Goal: Transaction & Acquisition: Purchase product/service

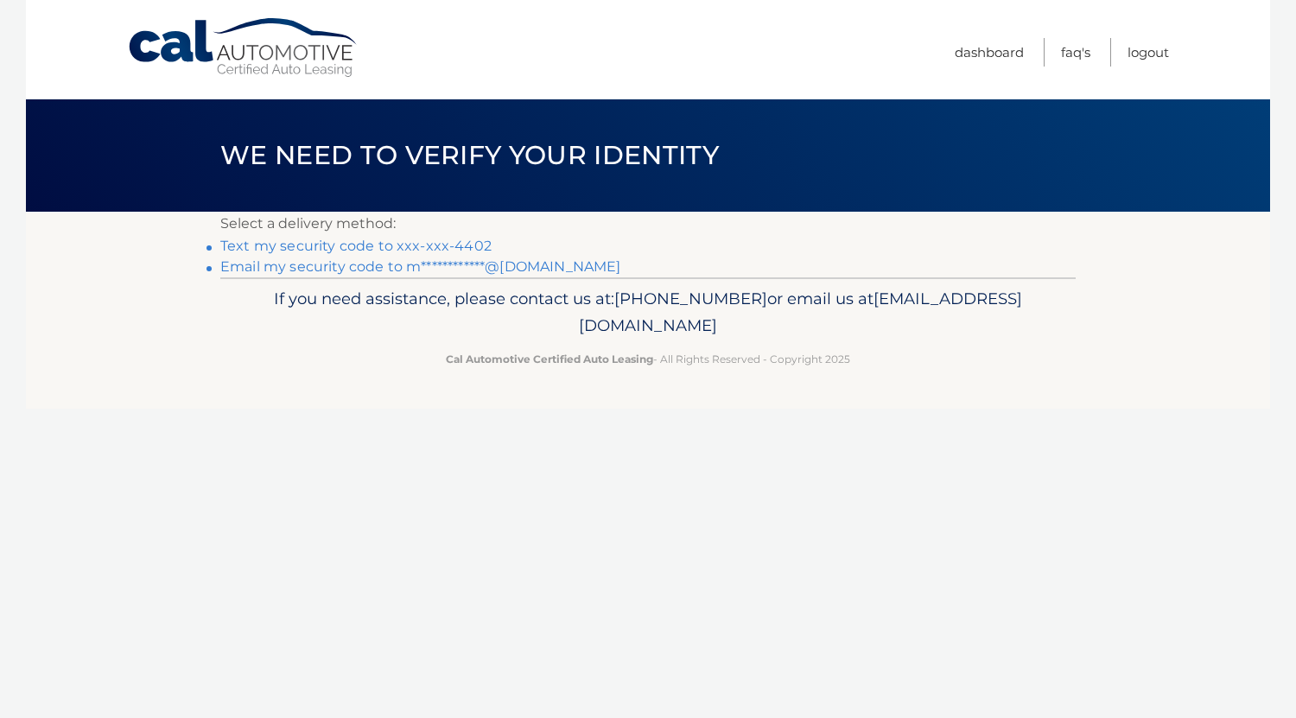
click at [470, 245] on link "Text my security code to xxx-xxx-4402" at bounding box center [355, 246] width 271 height 16
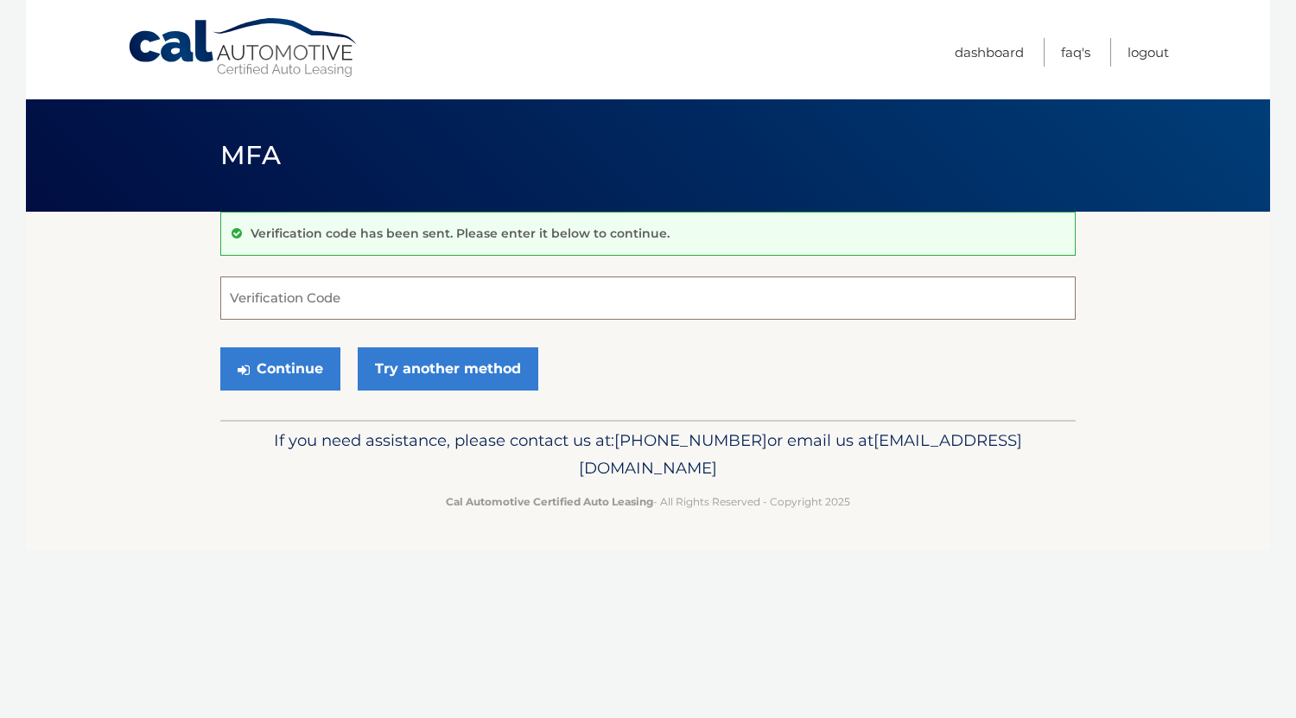
click at [428, 307] on input "Verification Code" at bounding box center [647, 297] width 855 height 43
type input "818551"
click at [301, 361] on button "Continue" at bounding box center [280, 368] width 120 height 43
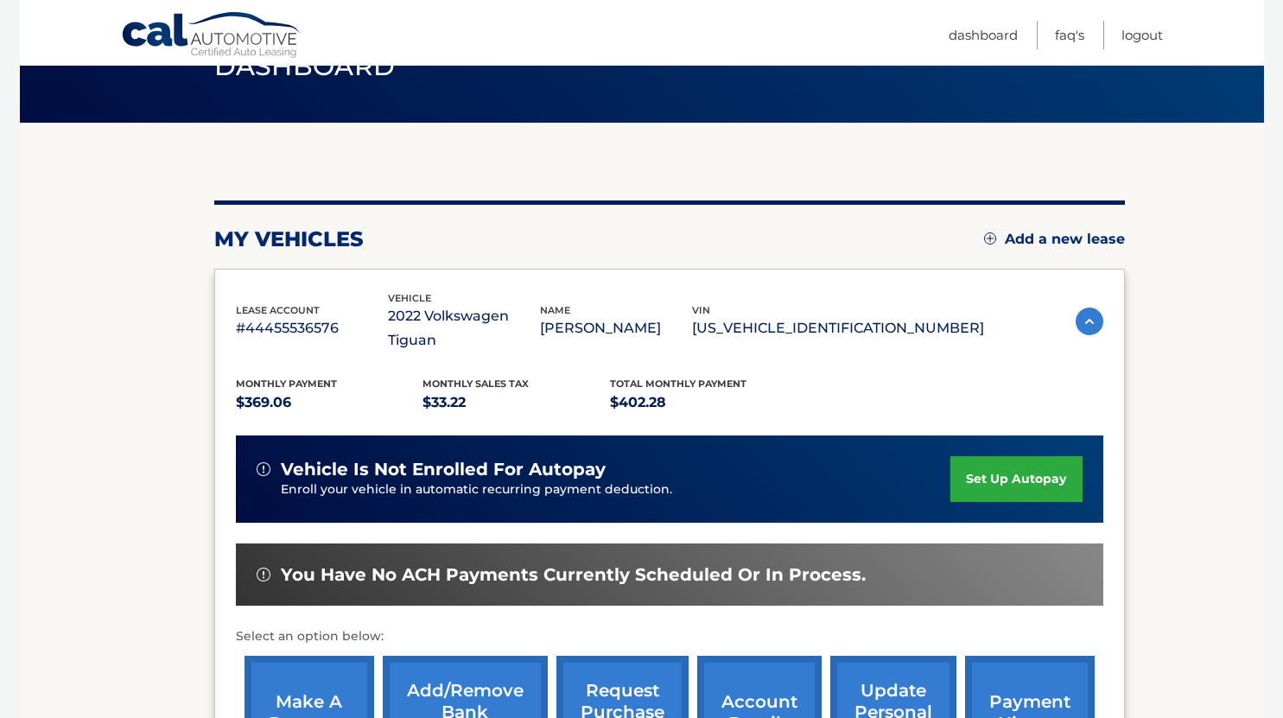
scroll to position [193, 0]
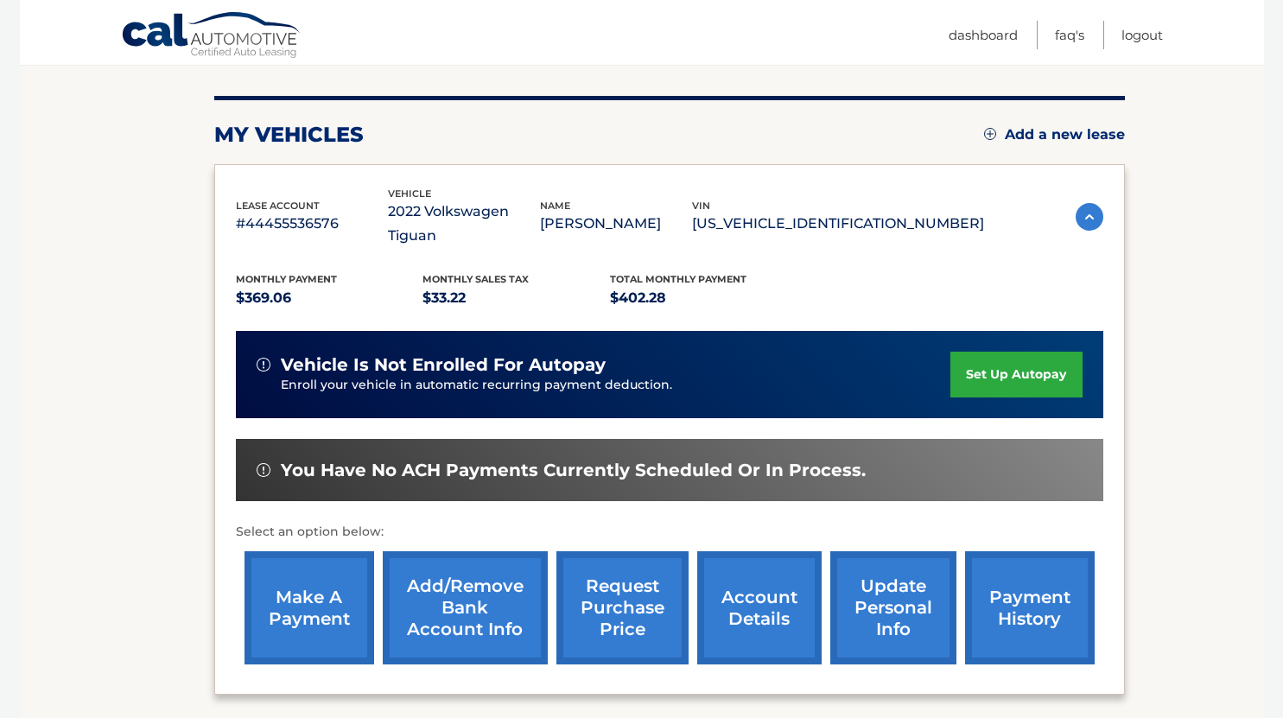
click at [302, 592] on link "make a payment" at bounding box center [309, 607] width 130 height 113
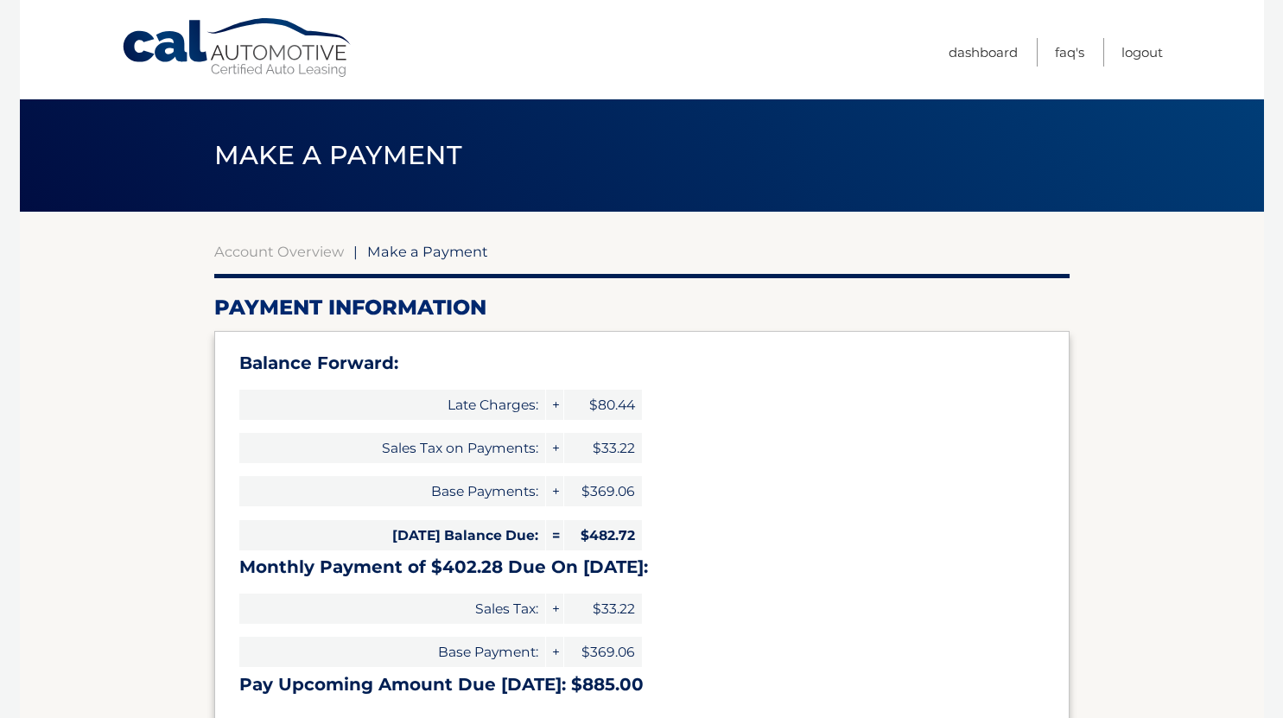
select select "ZWRiMTQyMDktY2Q5ZC00ZTQzLTg3MmEtMDM2NDM2NWRlNmM3"
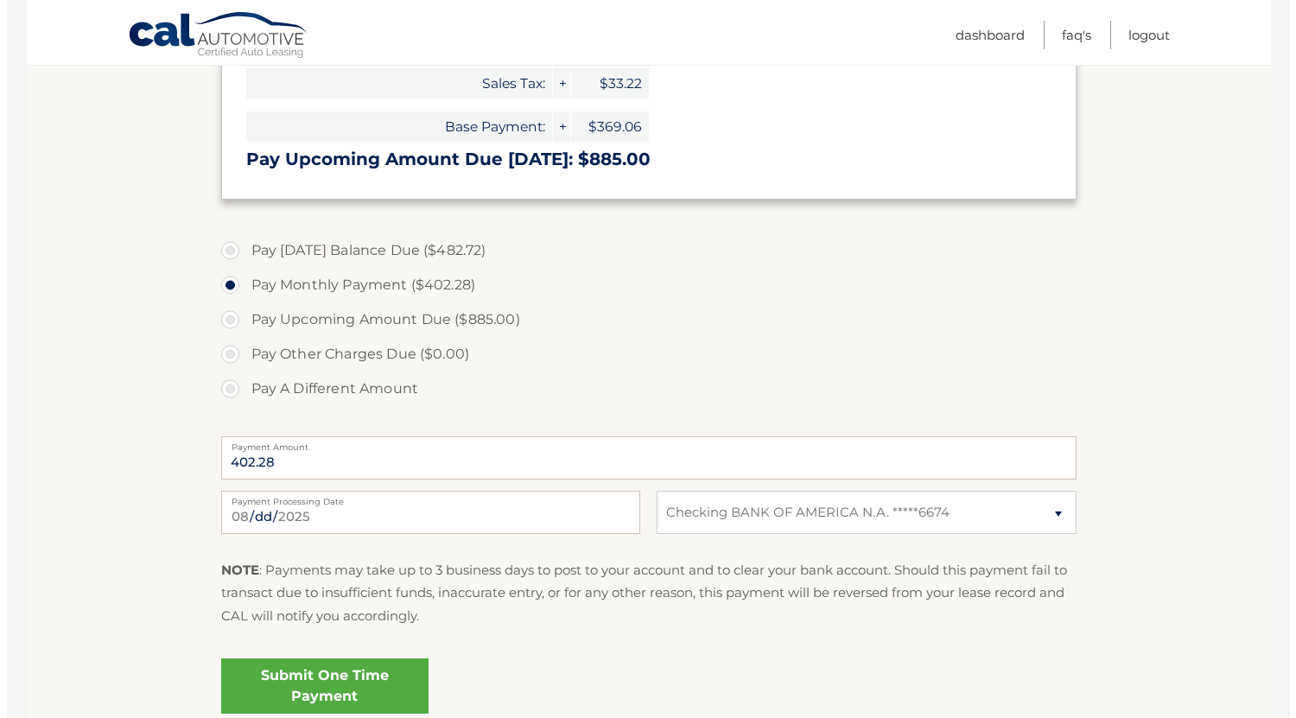
scroll to position [526, 0]
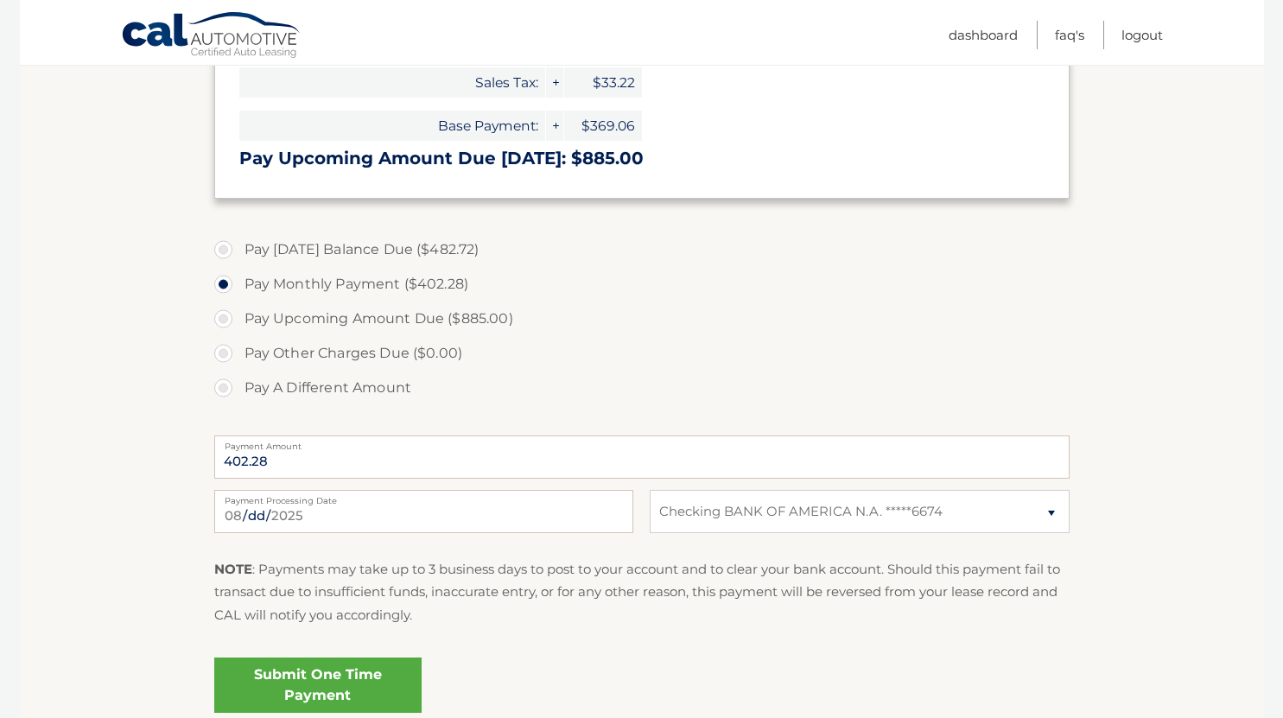
click at [377, 685] on link "Submit One Time Payment" at bounding box center [317, 684] width 207 height 55
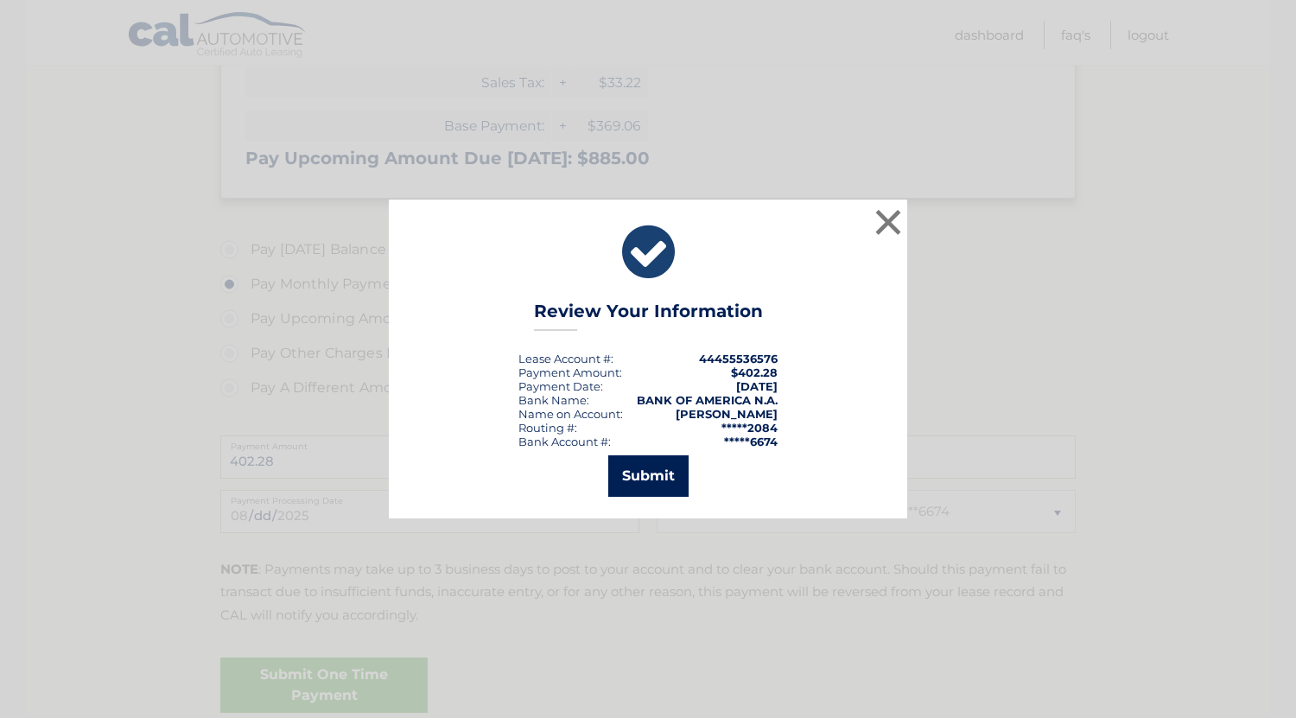
click at [650, 484] on button "Submit" at bounding box center [648, 475] width 80 height 41
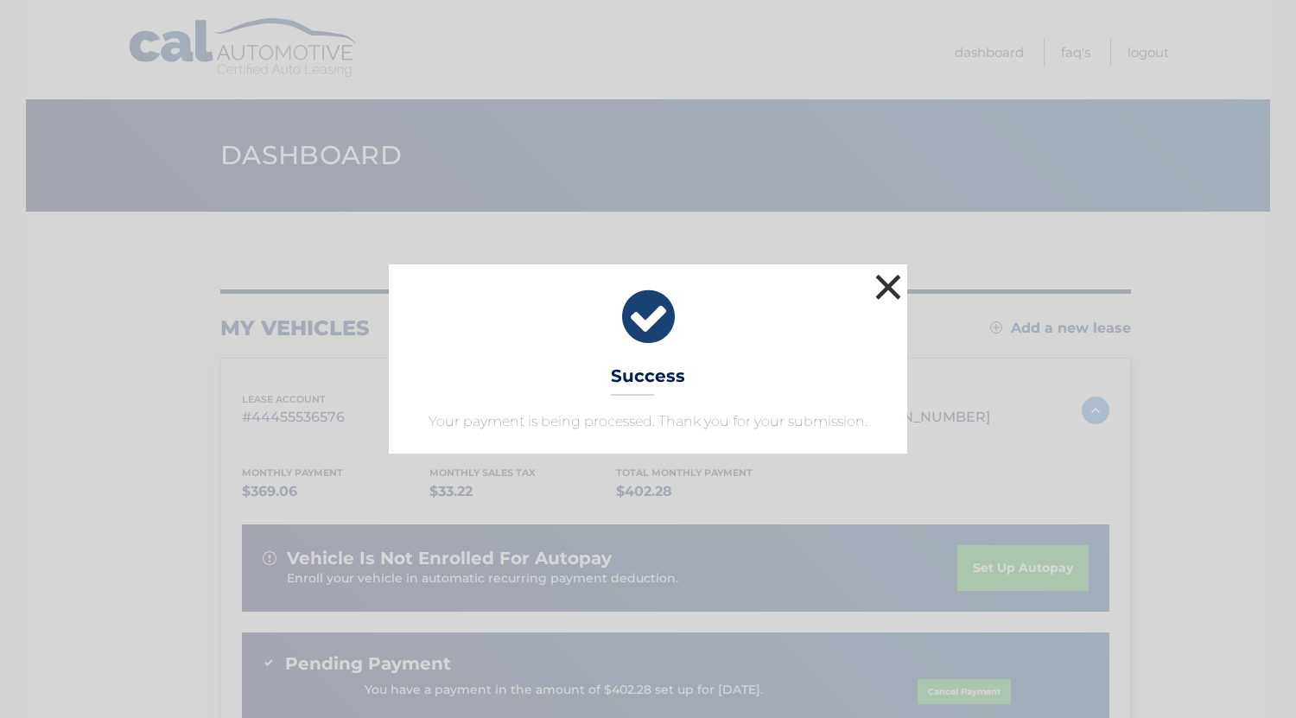
click at [895, 286] on button "×" at bounding box center [888, 286] width 35 height 35
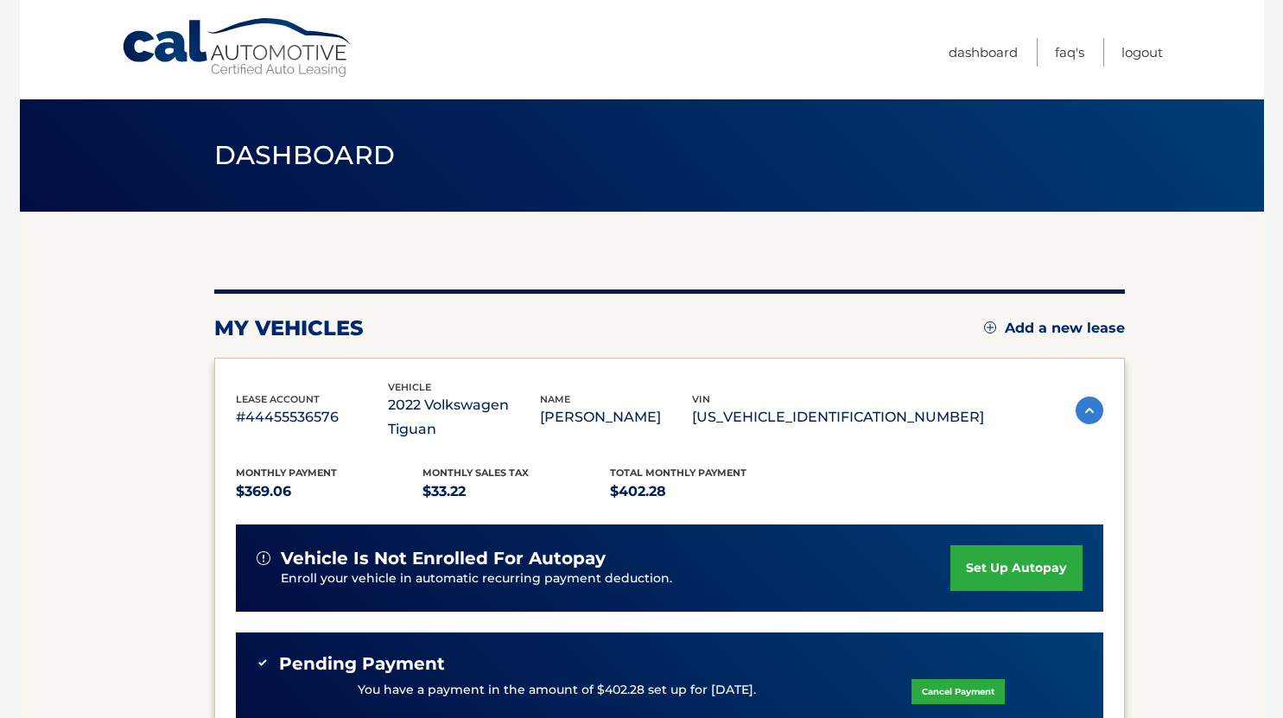
scroll to position [361, 0]
